Goal: Find specific page/section: Find specific page/section

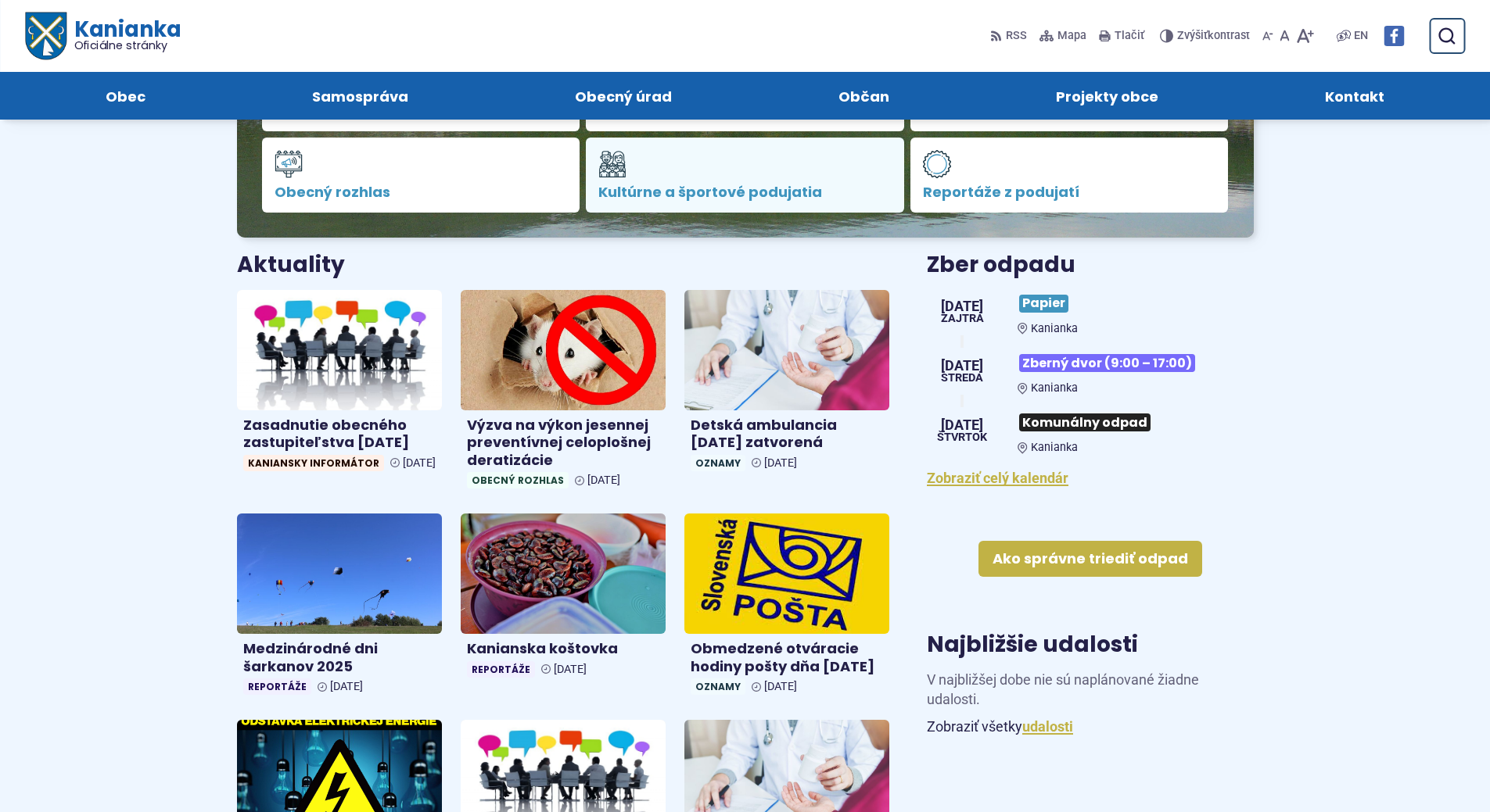
scroll to position [156, 0]
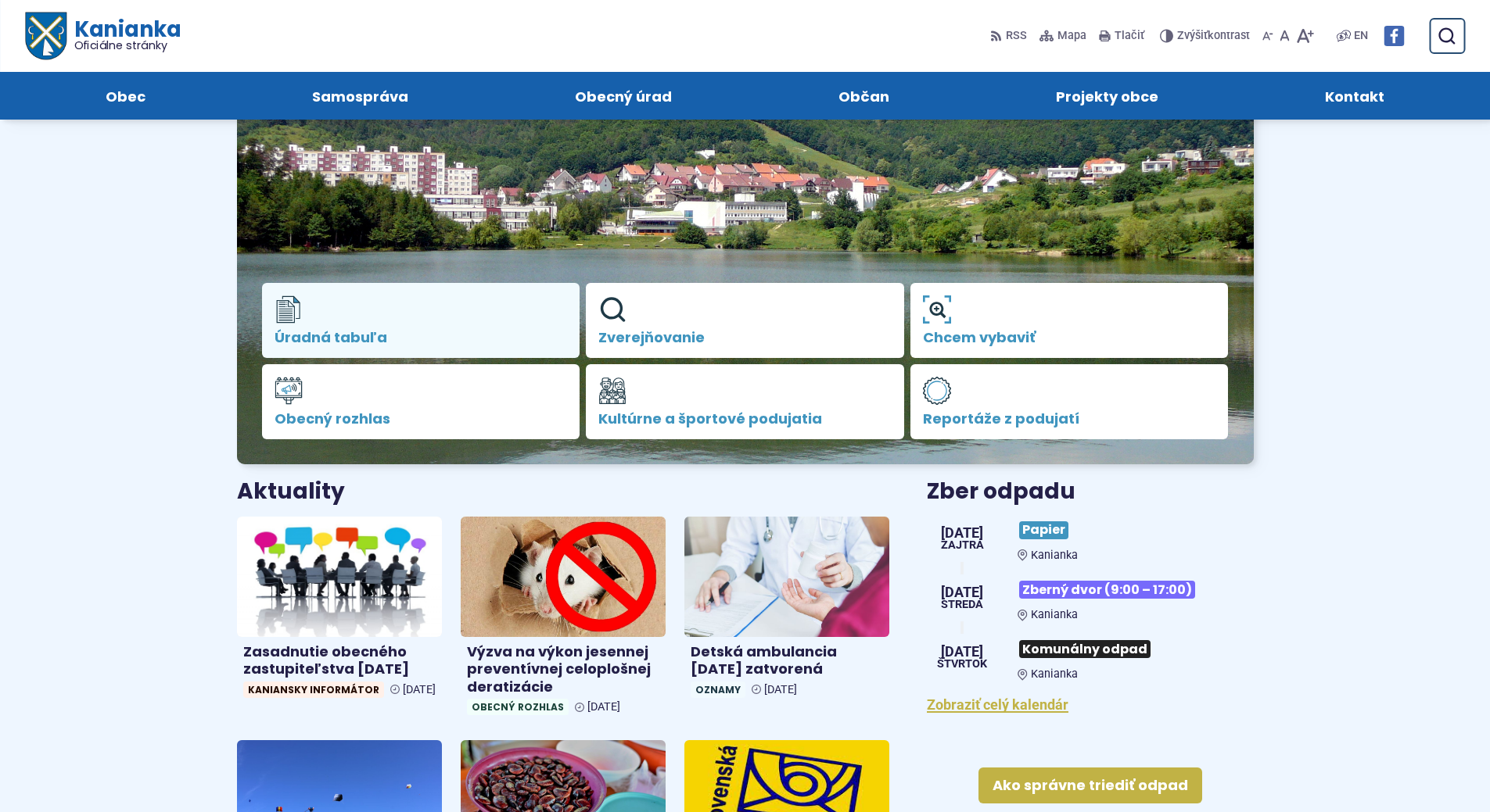
click at [426, 327] on link "Úradná tabuľa" at bounding box center [421, 320] width 318 height 75
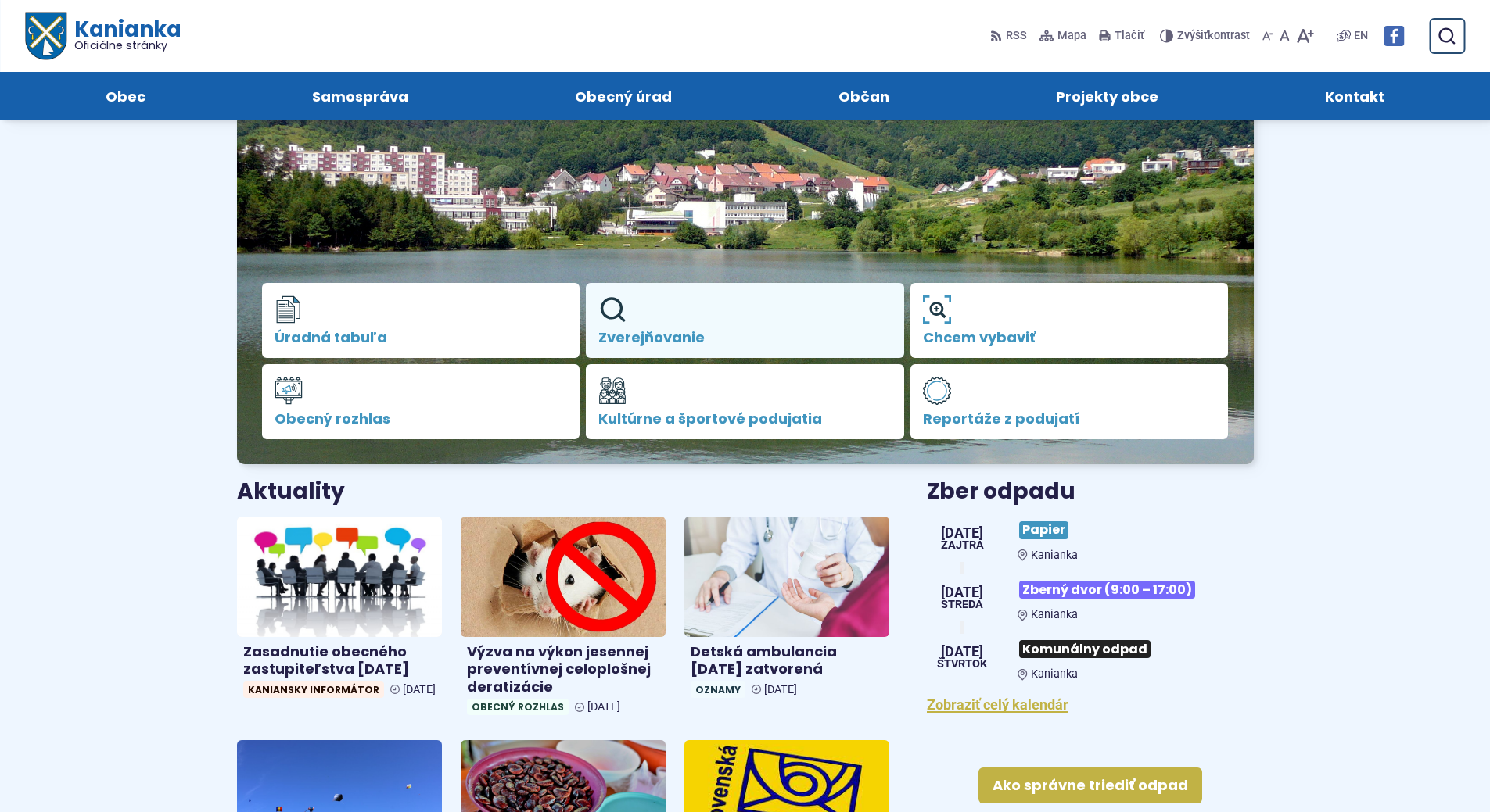
click at [716, 344] on span "Zverejňovanie" at bounding box center [745, 338] width 293 height 16
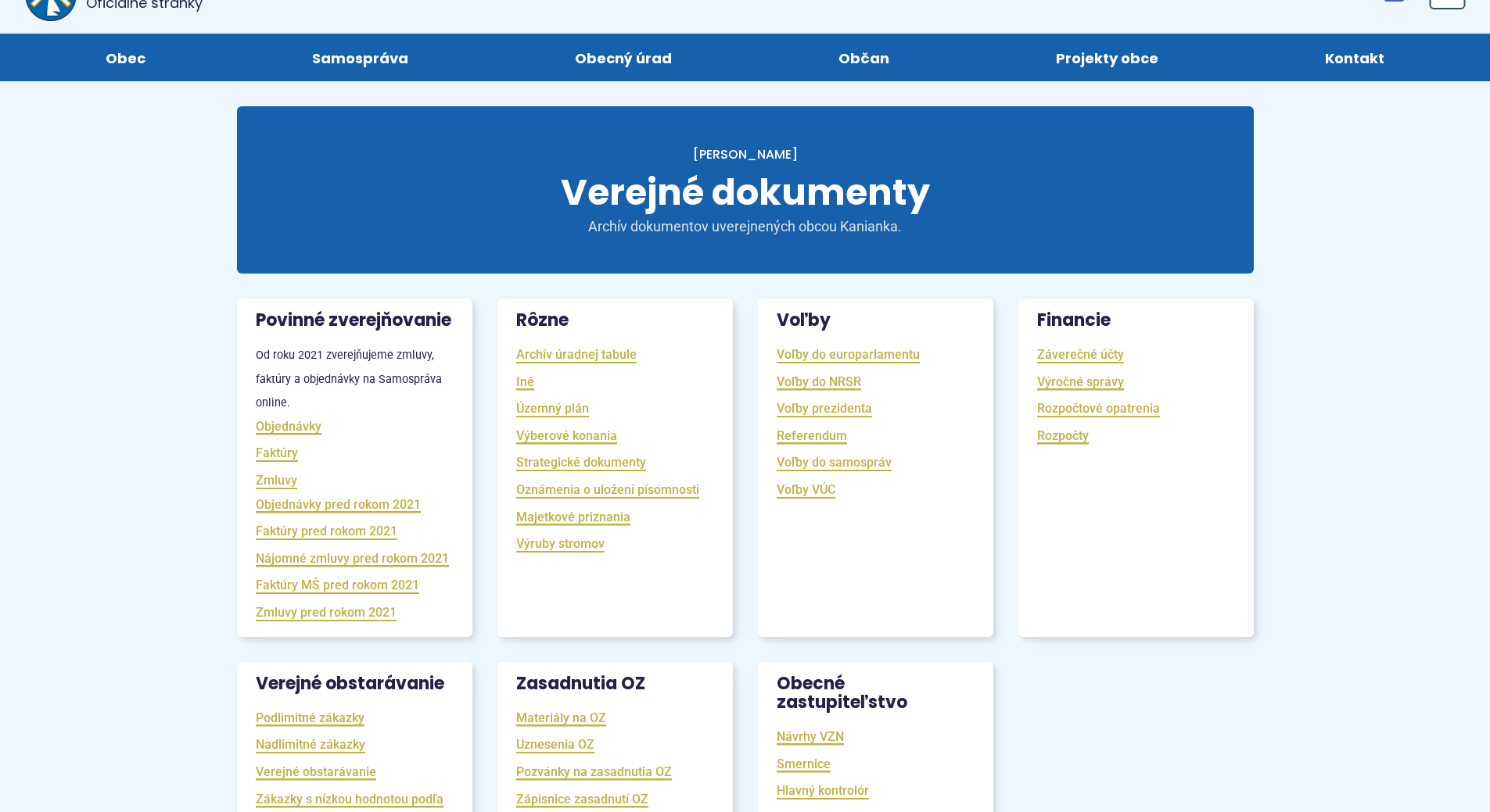
scroll to position [79, 0]
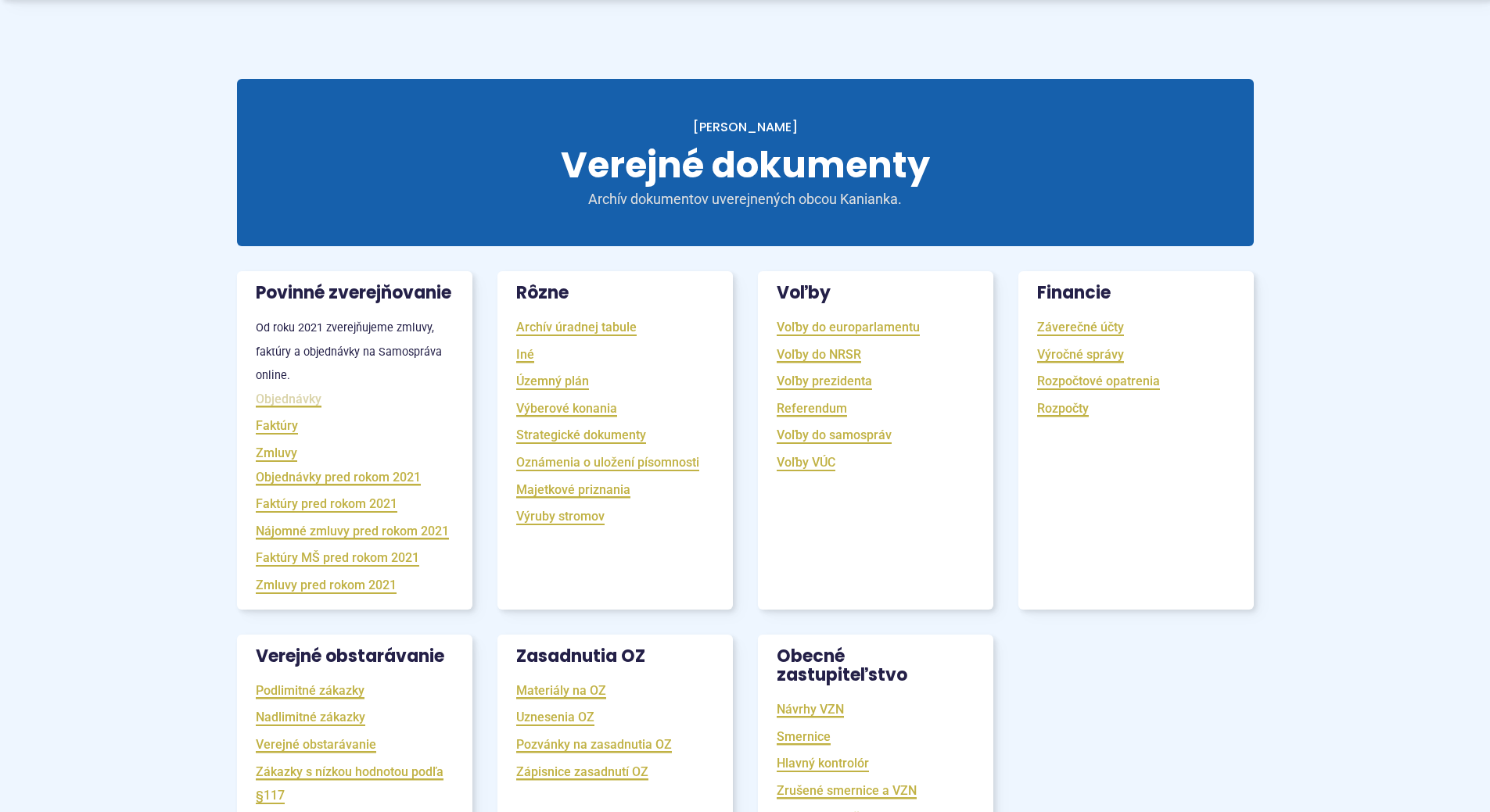
click at [280, 408] on link "Objednávky" at bounding box center [289, 399] width 66 height 18
